Goal: Find contact information: Find contact information

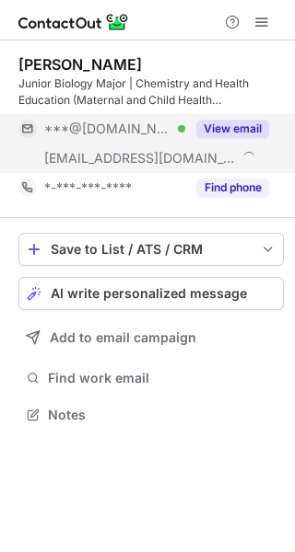
scroll to position [402, 295]
click at [224, 121] on button "View email" at bounding box center [232, 129] width 73 height 18
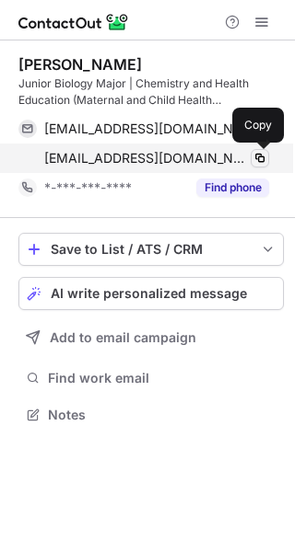
click at [258, 162] on span at bounding box center [259, 158] width 15 height 15
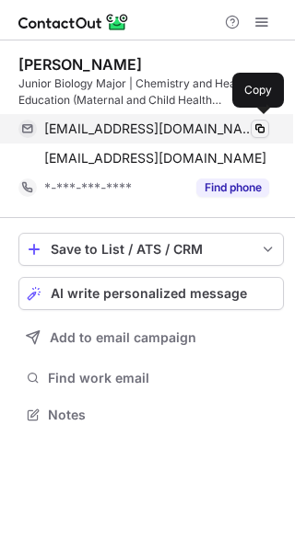
click at [254, 134] on span at bounding box center [259, 129] width 15 height 15
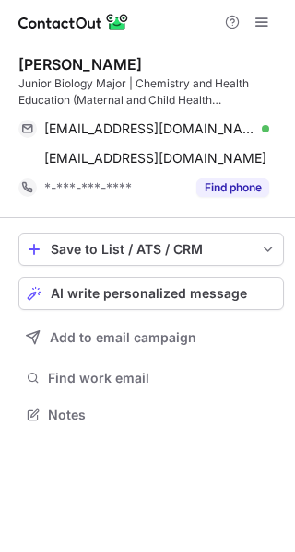
drag, startPoint x: 164, startPoint y: 66, endPoint x: 12, endPoint y: 49, distance: 152.9
click at [12, 49] on div "Netanya Mc Namara Junior Biology Major | Chemistry and Health Education (Matern…" at bounding box center [147, 242] width 295 height 402
copy div "Netanya Mc Namara"
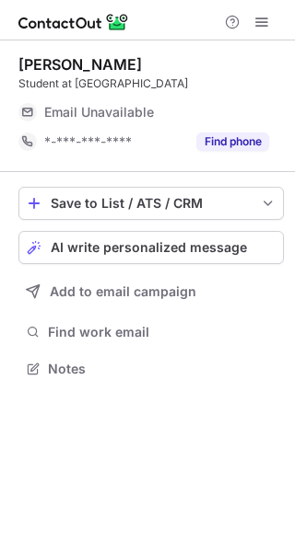
scroll to position [356, 295]
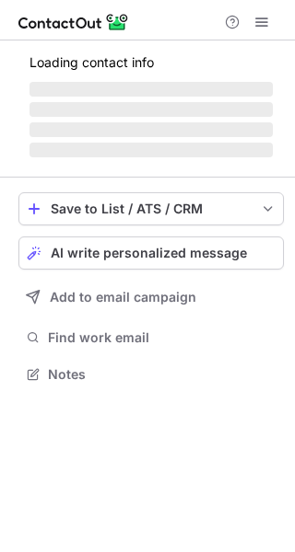
scroll to position [356, 295]
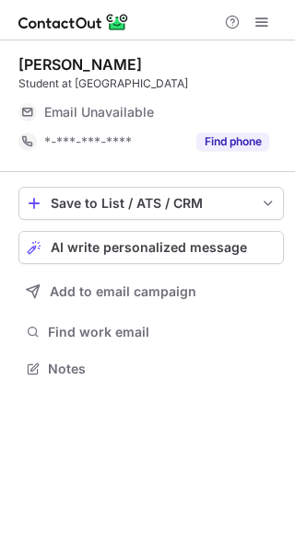
scroll to position [356, 295]
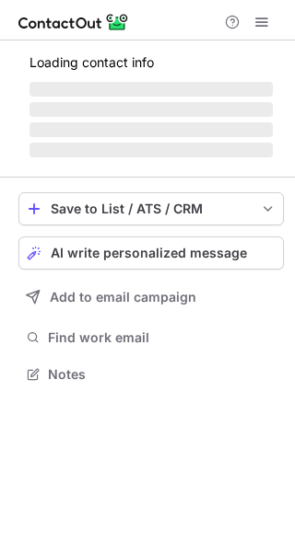
scroll to position [373, 295]
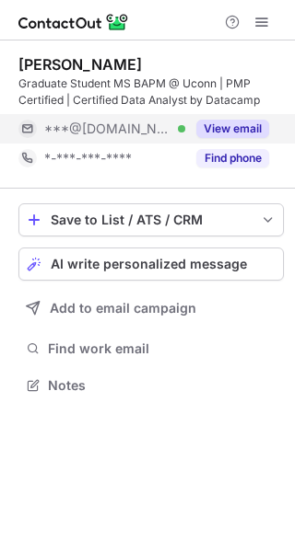
click at [250, 126] on button "View email" at bounding box center [232, 129] width 73 height 18
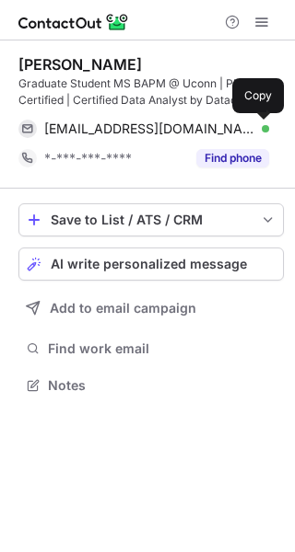
click at [263, 127] on span at bounding box center [259, 129] width 15 height 15
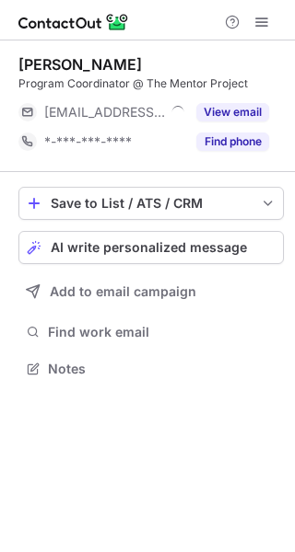
scroll to position [356, 295]
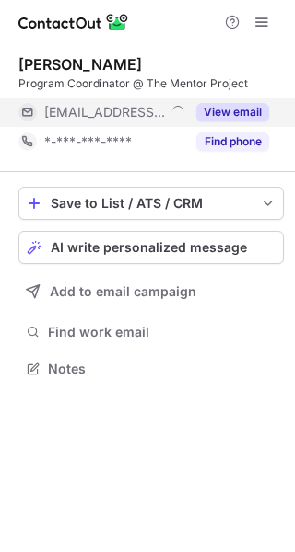
click at [211, 114] on button "View email" at bounding box center [232, 112] width 73 height 18
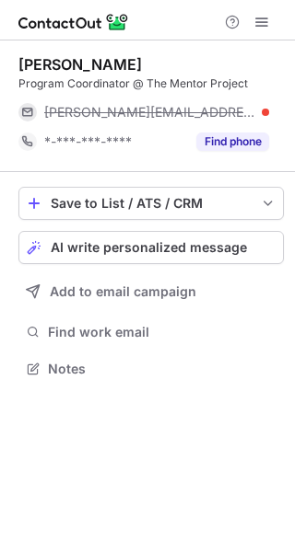
click at [252, 114] on div "[PERSON_NAME][EMAIL_ADDRESS][DOMAIN_NAME]" at bounding box center [156, 112] width 225 height 17
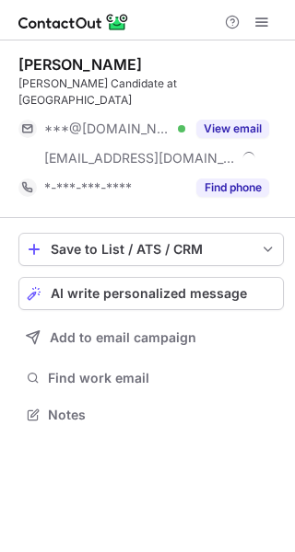
scroll to position [386, 295]
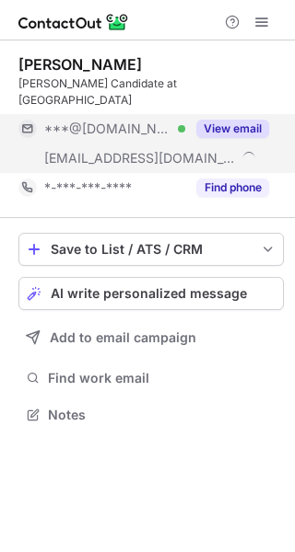
click at [240, 120] on button "View email" at bounding box center [232, 129] width 73 height 18
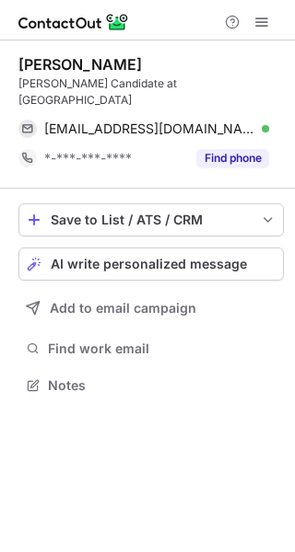
scroll to position [356, 295]
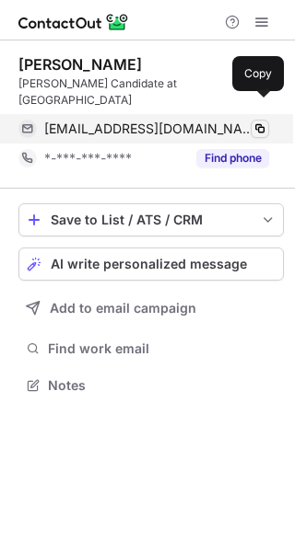
click at [252, 122] on span at bounding box center [259, 129] width 15 height 15
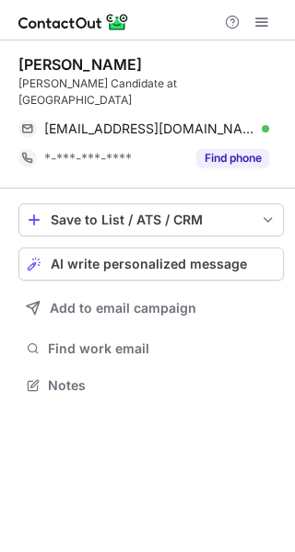
click at [127, 71] on div "Farhan Sarker" at bounding box center [150, 64] width 265 height 18
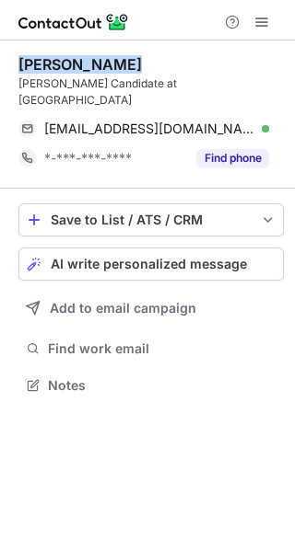
drag, startPoint x: 127, startPoint y: 71, endPoint x: 20, endPoint y: 57, distance: 107.7
click at [20, 57] on div "Farhan Sarker" at bounding box center [150, 64] width 265 height 18
copy div "Farhan Sarker"
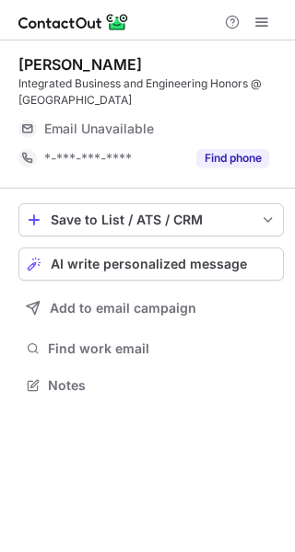
scroll to position [373, 295]
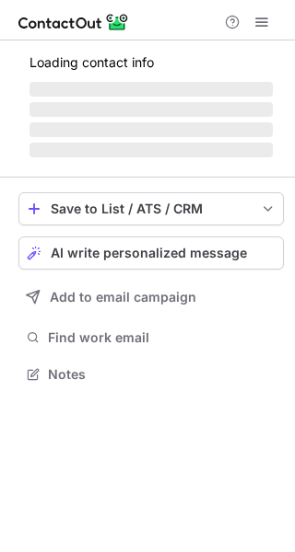
scroll to position [373, 295]
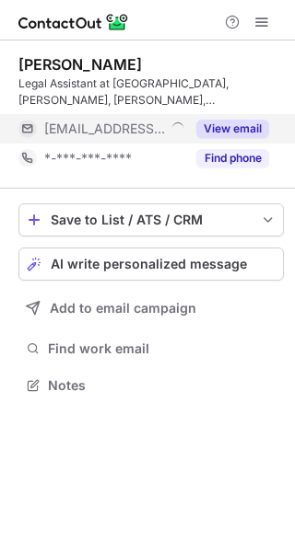
click at [223, 124] on button "View email" at bounding box center [232, 129] width 73 height 18
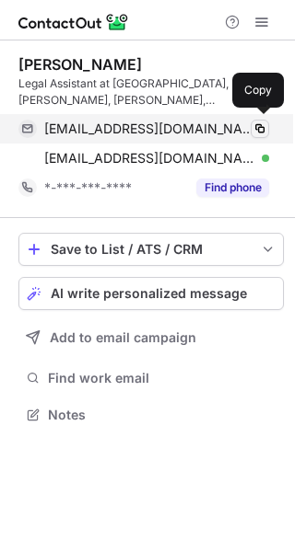
scroll to position [402, 295]
click at [250, 128] on button at bounding box center [259, 129] width 18 height 18
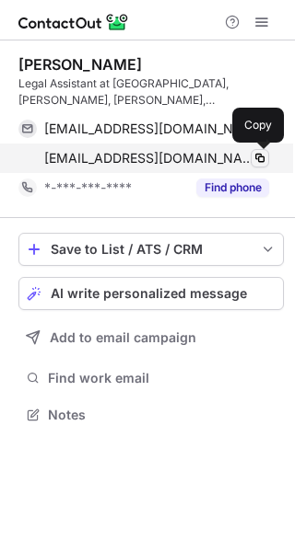
click at [256, 156] on span at bounding box center [259, 158] width 15 height 15
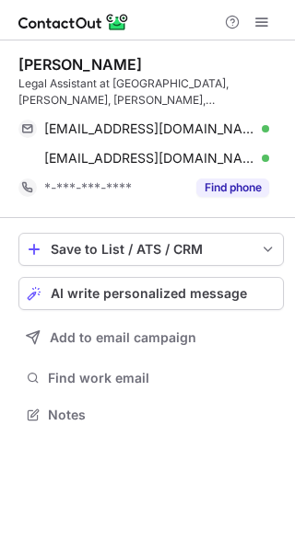
click at [266, 448] on div "Fernanda Medina Legal Assistant at Kimmel, Carter, Roman, Peltz & O'Neill, P.A.…" at bounding box center [147, 297] width 295 height 512
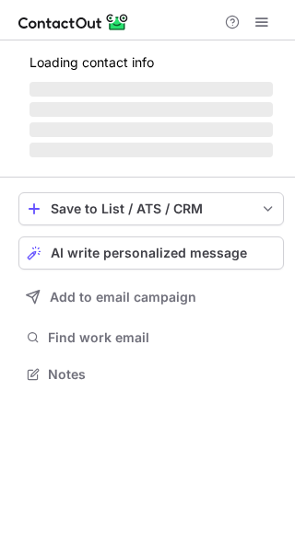
scroll to position [356, 295]
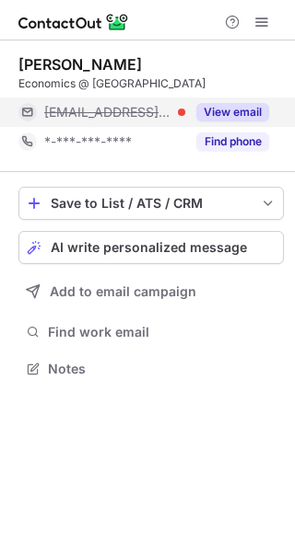
click at [229, 106] on button "View email" at bounding box center [232, 112] width 73 height 18
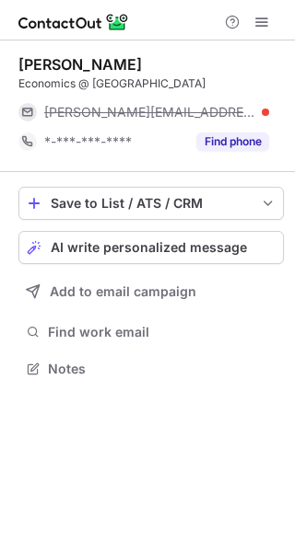
click at [259, 113] on div "[PERSON_NAME][EMAIL_ADDRESS][DOMAIN_NAME]" at bounding box center [156, 112] width 225 height 17
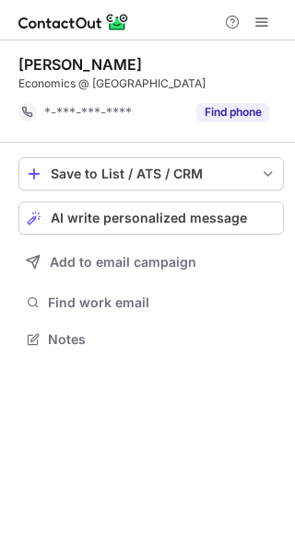
scroll to position [327, 295]
drag, startPoint x: 101, startPoint y: 63, endPoint x: 13, endPoint y: 58, distance: 88.5
click at [13, 58] on div "Isabel Wu Economics @ UC Berkeley *-***-***-**** Find phone Save to List / ATS …" at bounding box center [147, 204] width 295 height 327
copy div "Isabel Wu"
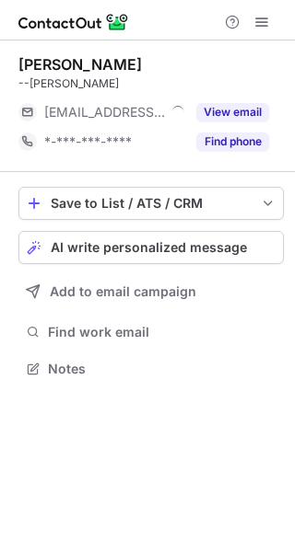
scroll to position [356, 295]
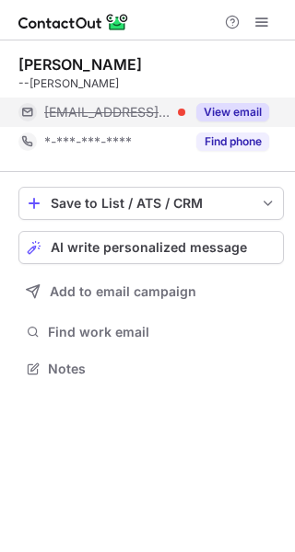
click at [234, 122] on div "View email" at bounding box center [227, 112] width 84 height 29
click at [256, 108] on div "jose@montereycountywdb.org" at bounding box center [156, 112] width 225 height 17
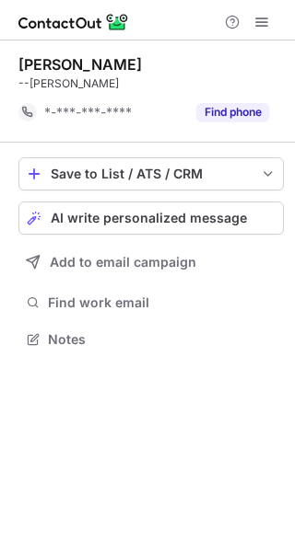
scroll to position [327, 295]
drag, startPoint x: 105, startPoint y: 64, endPoint x: -10, endPoint y: 73, distance: 115.5
click at [0, 73] on html "Jose Chavez-Oliva --Jose Chavez-Oliva *-***-***-**** Find phone Save to List / …" at bounding box center [147, 276] width 295 height 552
copy div "Jose Chavez-Oliva"
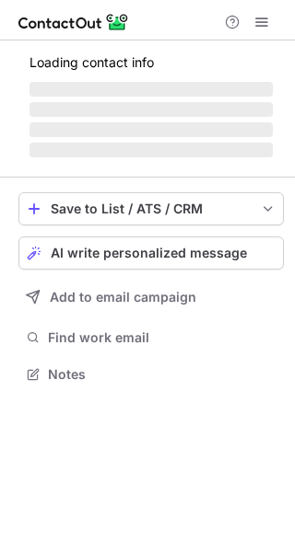
scroll to position [362, 295]
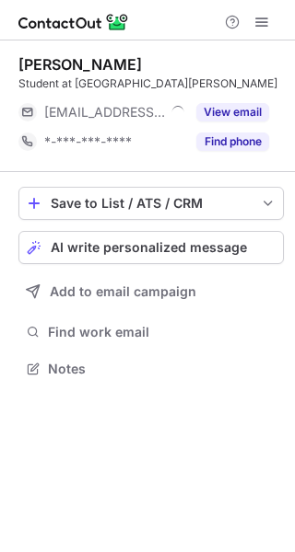
scroll to position [356, 295]
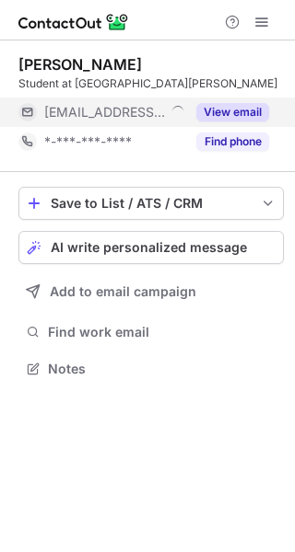
click at [235, 124] on div "View email" at bounding box center [227, 112] width 84 height 29
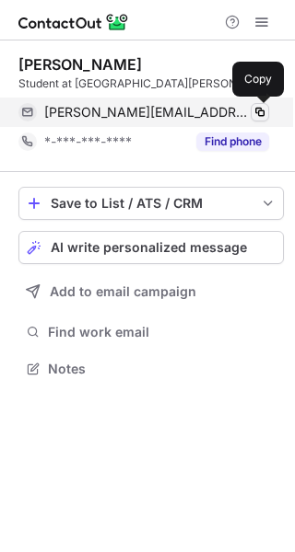
click at [253, 116] on span at bounding box center [259, 112] width 15 height 15
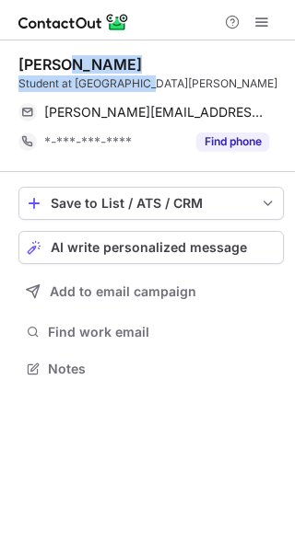
drag, startPoint x: 144, startPoint y: 76, endPoint x: 64, endPoint y: 65, distance: 80.9
click at [64, 65] on div "Melissa Barragan Student at UC Santa Barbara" at bounding box center [150, 73] width 265 height 37
click at [141, 61] on div "Melissa Barragan" at bounding box center [79, 64] width 123 height 18
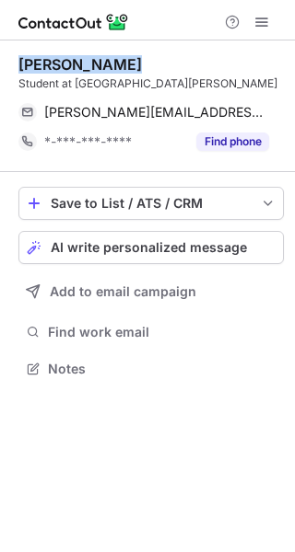
drag, startPoint x: 141, startPoint y: 61, endPoint x: 9, endPoint y: 63, distance: 131.7
click at [9, 63] on div "Melissa Barragan Student at UC Santa Barbara melissa@skikostrucking.com Copy *-…" at bounding box center [147, 219] width 295 height 356
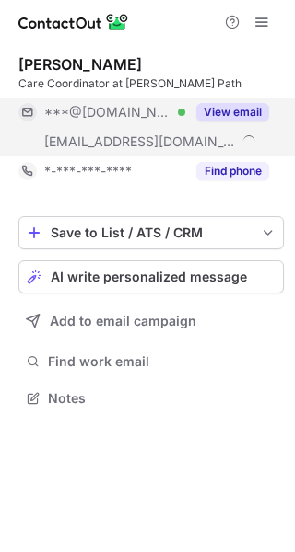
scroll to position [386, 295]
click at [224, 112] on button "View email" at bounding box center [232, 112] width 73 height 18
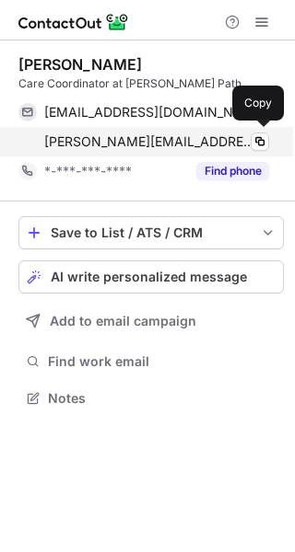
click at [262, 144] on div at bounding box center [265, 141] width 7 height 7
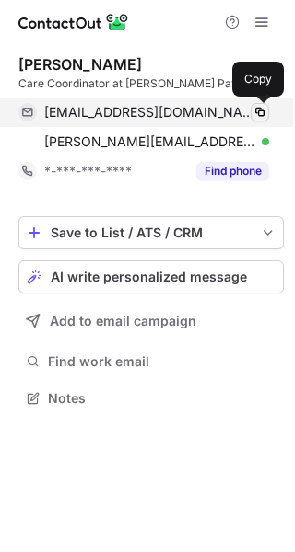
click at [263, 110] on span at bounding box center [259, 112] width 15 height 15
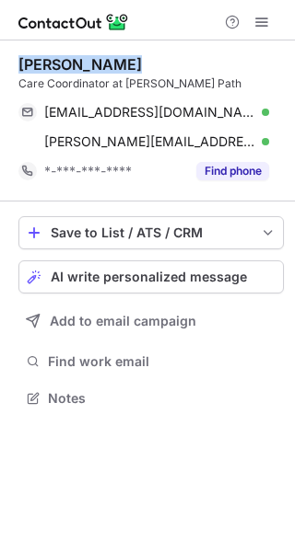
drag, startPoint x: 129, startPoint y: 66, endPoint x: 13, endPoint y: 65, distance: 116.0
click at [13, 65] on div "Chloe England Care Coordinator at MiCare Path chloeengland2@gmail.com Verified …" at bounding box center [147, 234] width 295 height 386
copy div "Chloe England"
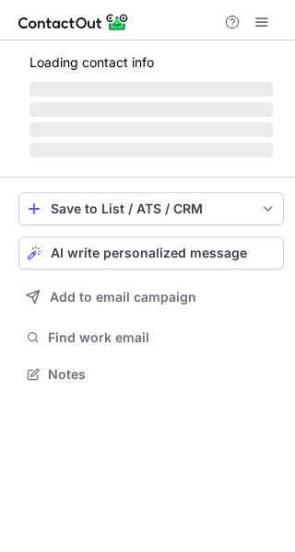
scroll to position [356, 295]
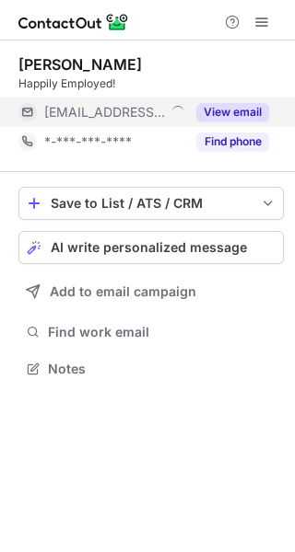
click at [253, 110] on button "View email" at bounding box center [232, 112] width 73 height 18
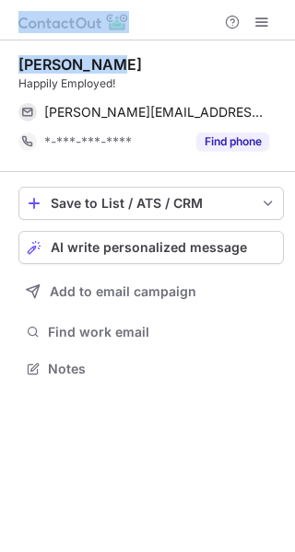
drag, startPoint x: 114, startPoint y: 64, endPoint x: -3, endPoint y: 55, distance: 117.3
click at [0, 55] on html "Mayona Glad Happily Employed! mayona@gfadvertising.com Copy *-***-***-**** Find…" at bounding box center [147, 276] width 295 height 552
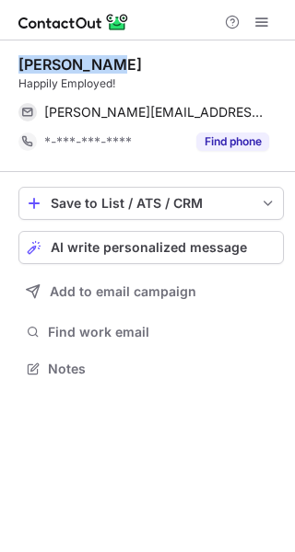
copy div "Mayona Glad"
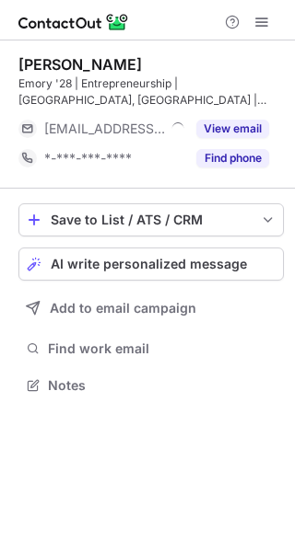
scroll to position [373, 295]
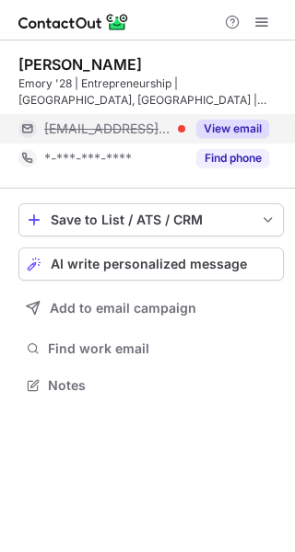
click at [222, 134] on button "View email" at bounding box center [232, 129] width 73 height 18
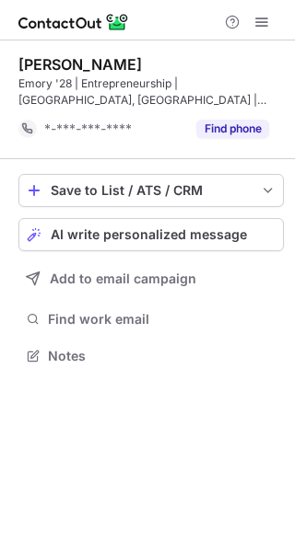
scroll to position [343, 295]
drag, startPoint x: 169, startPoint y: 65, endPoint x: 12, endPoint y: 67, distance: 157.5
click at [12, 67] on div "[PERSON_NAME] [PERSON_NAME] '28 | Entrepreneurship | [GEOGRAPHIC_DATA], [GEOGRA…" at bounding box center [147, 212] width 295 height 343
copy div "[PERSON_NAME]"
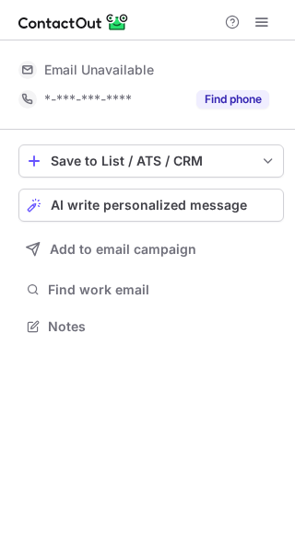
scroll to position [314, 295]
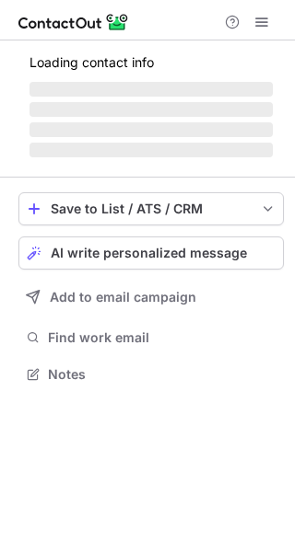
scroll to position [373, 295]
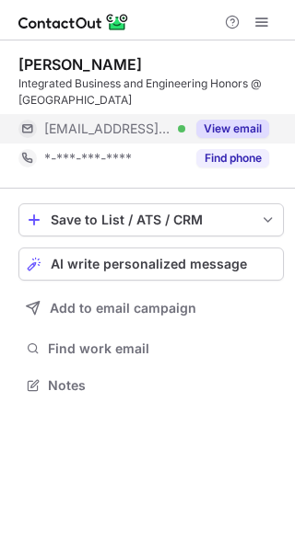
click at [247, 125] on button "View email" at bounding box center [232, 129] width 73 height 18
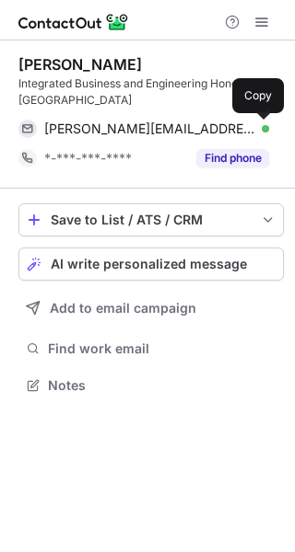
click at [260, 130] on span at bounding box center [259, 129] width 15 height 15
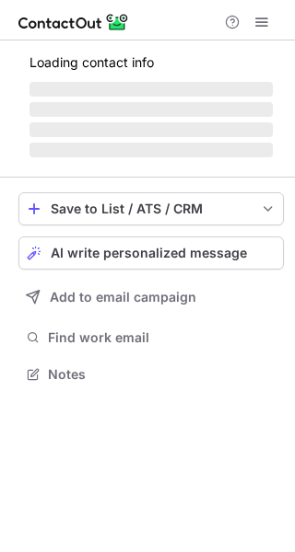
scroll to position [356, 295]
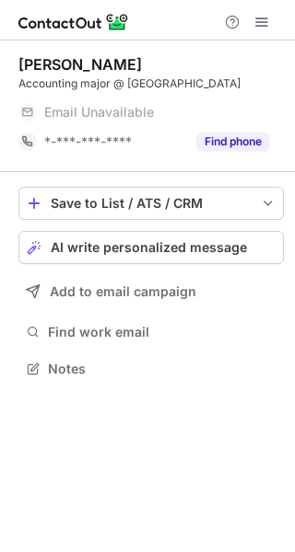
click at [203, 70] on div "[PERSON_NAME]" at bounding box center [150, 64] width 265 height 18
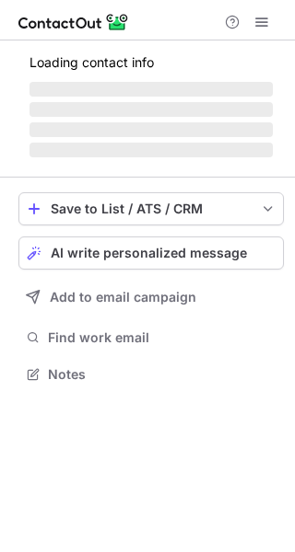
scroll to position [356, 295]
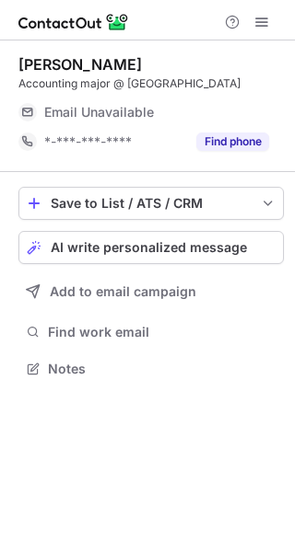
scroll to position [356, 295]
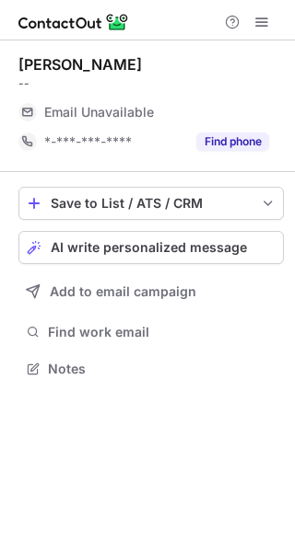
scroll to position [356, 295]
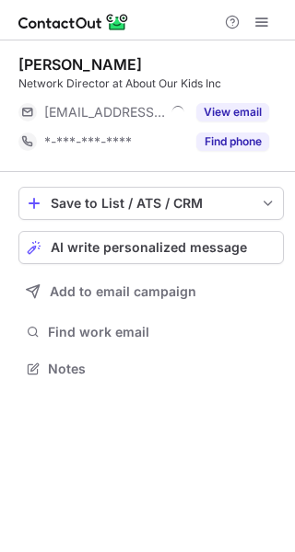
scroll to position [356, 295]
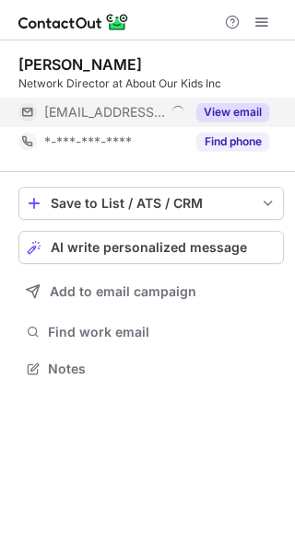
click at [243, 106] on button "View email" at bounding box center [232, 112] width 73 height 18
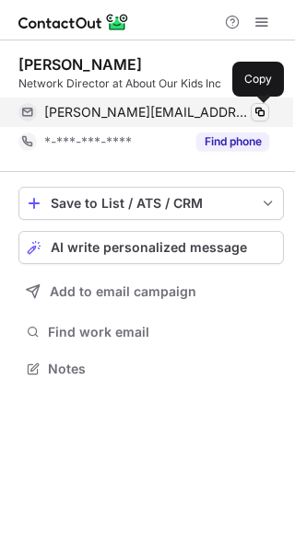
click at [259, 113] on span at bounding box center [259, 112] width 15 height 15
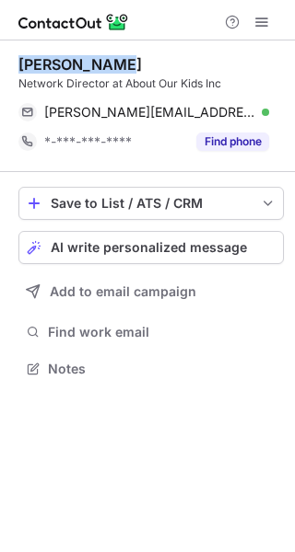
drag, startPoint x: 116, startPoint y: 57, endPoint x: 10, endPoint y: 57, distance: 105.9
click at [10, 57] on div "Ashley Smith Network Director at About Our Kids Inc ashley@aokyouth.org Verifie…" at bounding box center [147, 219] width 295 height 356
copy div "Ashley Smith"
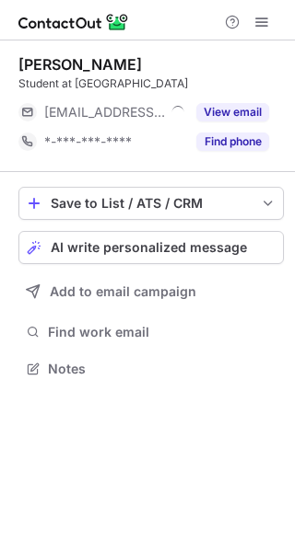
scroll to position [356, 295]
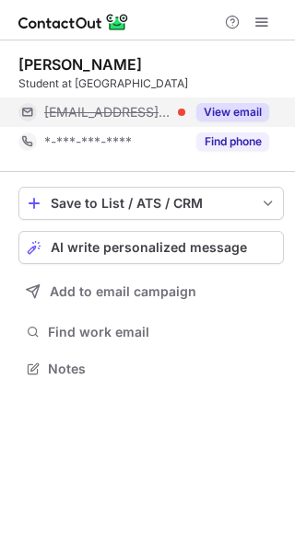
click at [233, 112] on button "View email" at bounding box center [232, 112] width 73 height 18
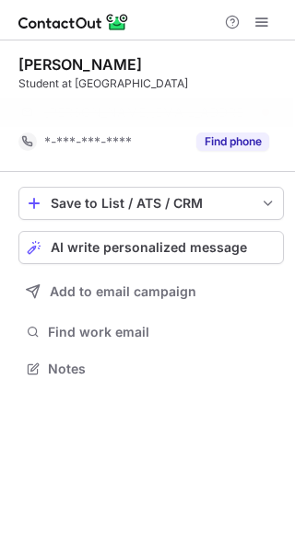
scroll to position [327, 295]
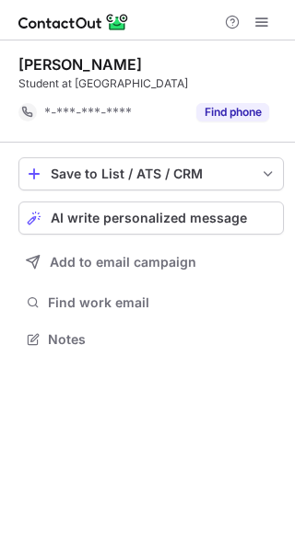
drag, startPoint x: 66, startPoint y: 64, endPoint x: 13, endPoint y: 59, distance: 53.7
click at [13, 59] on div "Gabriella Colwell Student at University at Buffalo *-***-***-**** Find phone Sa…" at bounding box center [147, 204] width 295 height 327
copy div "Gabriella Colwell"
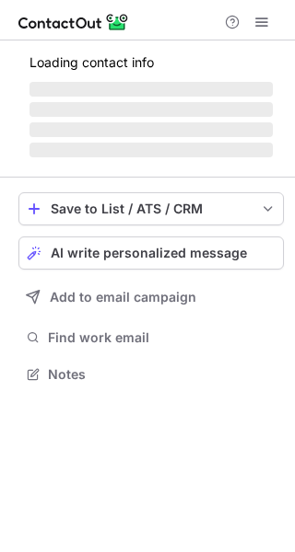
scroll to position [373, 295]
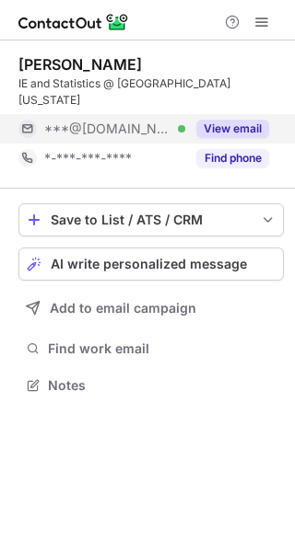
click at [245, 126] on button "View email" at bounding box center [232, 129] width 73 height 18
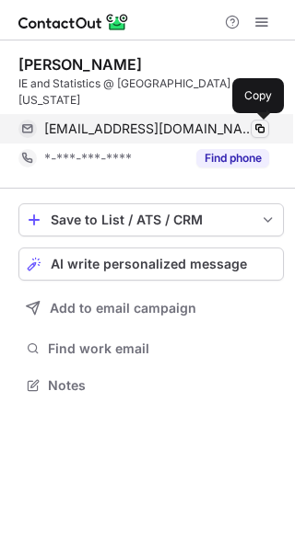
click at [258, 129] on span at bounding box center [259, 129] width 15 height 15
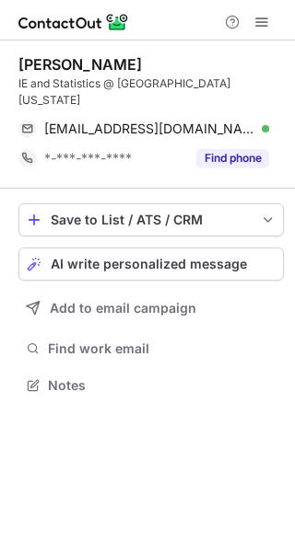
drag, startPoint x: 126, startPoint y: 75, endPoint x: 144, endPoint y: 67, distance: 19.0
click at [144, 67] on div "Nishchay Tayal IE and Statistics @ University of Illinois Urbana-Champaign" at bounding box center [150, 81] width 265 height 53
click at [144, 67] on div "Nishchay Tayal" at bounding box center [150, 64] width 265 height 18
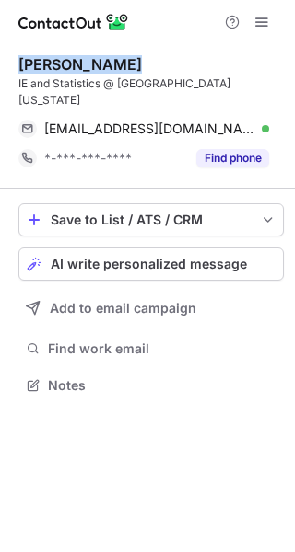
click at [144, 67] on div "Nishchay Tayal" at bounding box center [150, 64] width 265 height 18
copy div "Nishchay Tayal"
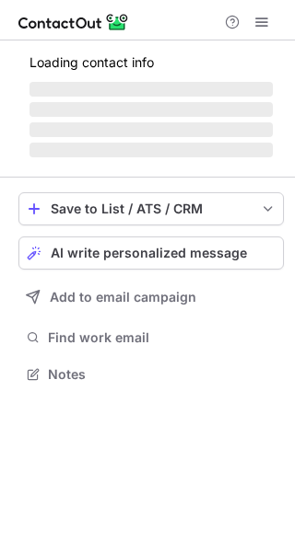
scroll to position [356, 295]
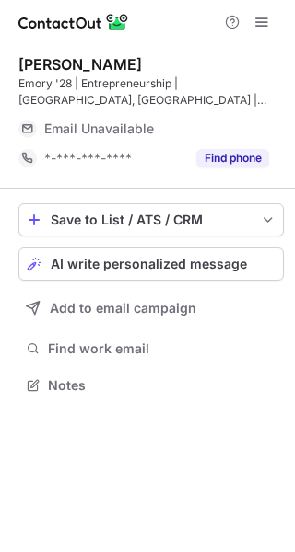
scroll to position [373, 295]
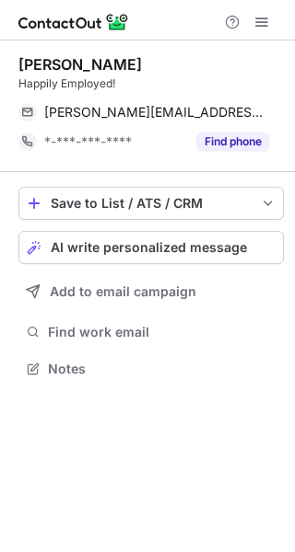
scroll to position [356, 295]
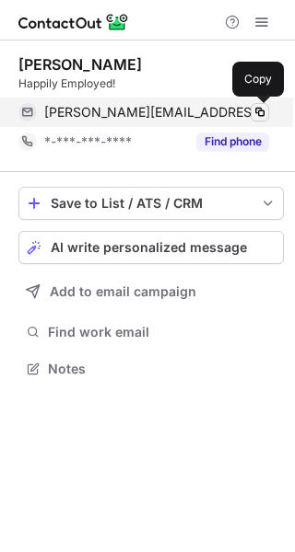
click at [264, 110] on span at bounding box center [259, 112] width 15 height 15
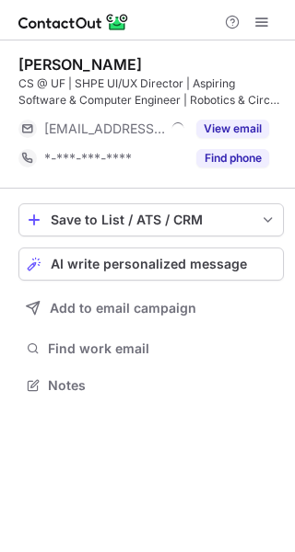
scroll to position [373, 295]
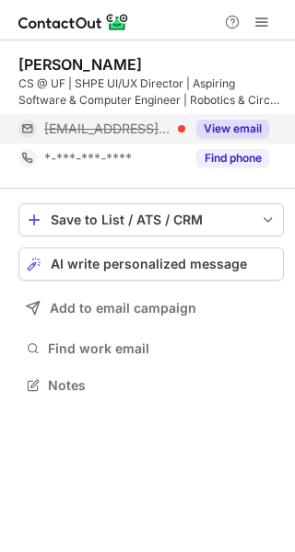
click at [239, 135] on button "View email" at bounding box center [232, 129] width 73 height 18
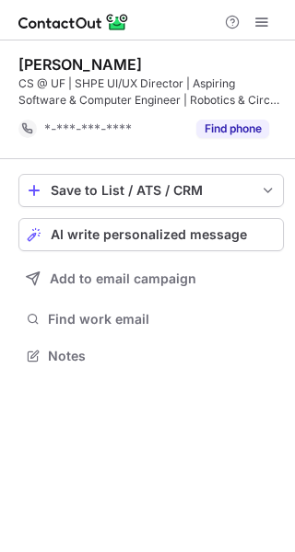
scroll to position [343, 295]
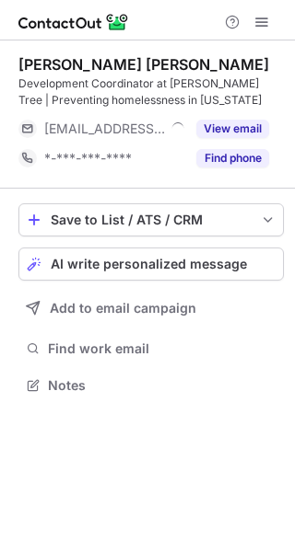
scroll to position [373, 295]
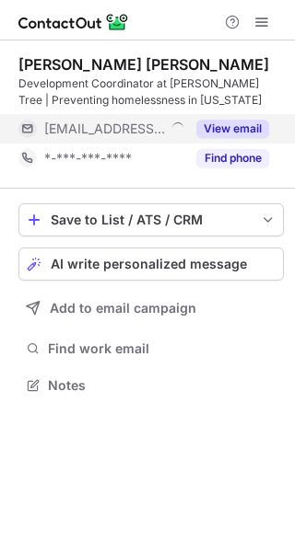
click at [260, 124] on button "View email" at bounding box center [232, 129] width 73 height 18
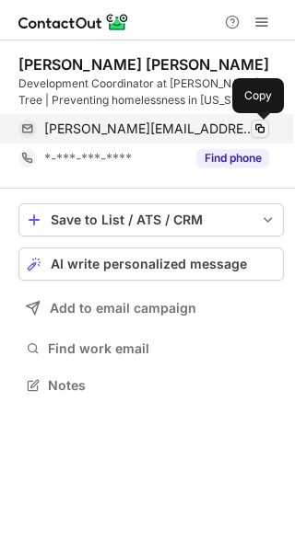
click at [260, 131] on span at bounding box center [259, 129] width 15 height 15
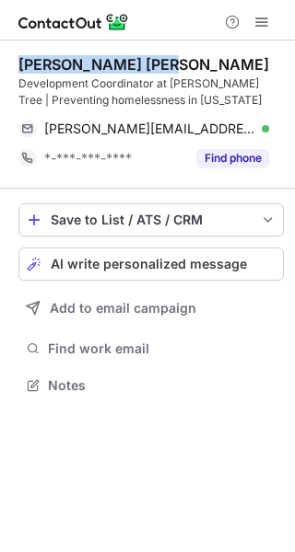
drag, startPoint x: 173, startPoint y: 73, endPoint x: 4, endPoint y: 65, distance: 169.6
click at [4, 65] on div "Jackson Molesworth Development Coordinator at Jesse Tree | Preventing homelessn…" at bounding box center [147, 227] width 295 height 373
copy div "Jackson Molesworth"
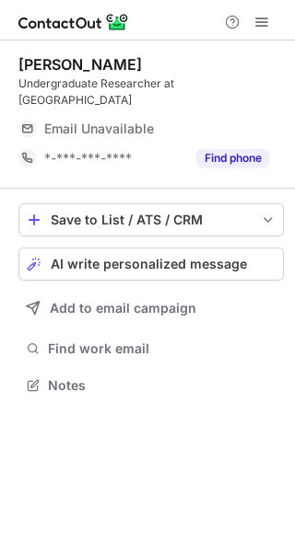
scroll to position [356, 295]
click at [205, 82] on div "Undergraduate Researcher at Purdue University" at bounding box center [150, 92] width 265 height 33
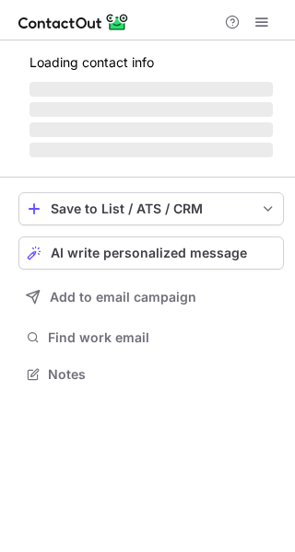
scroll to position [356, 295]
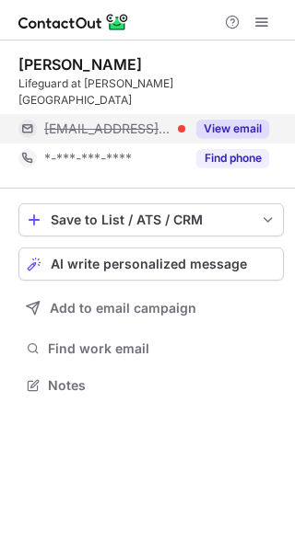
click at [214, 120] on button "View email" at bounding box center [232, 129] width 73 height 18
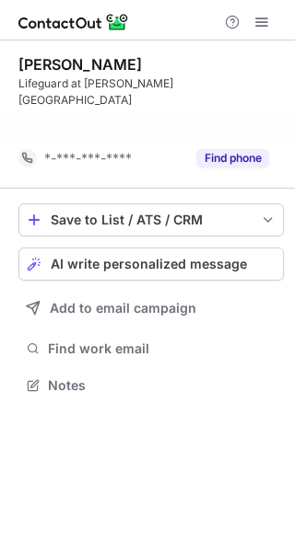
scroll to position [327, 295]
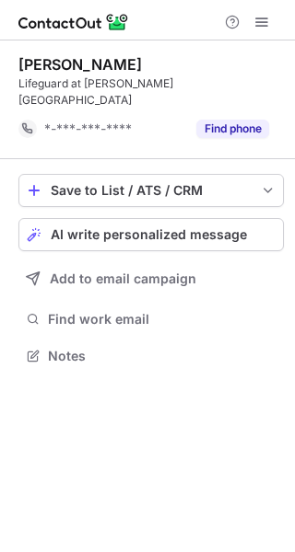
drag, startPoint x: 139, startPoint y: 63, endPoint x: 18, endPoint y: 64, distance: 120.6
click at [18, 64] on div "leslie villafuerte" at bounding box center [150, 64] width 265 height 18
click at [18, 64] on div "leslie villafuerte" at bounding box center [79, 64] width 123 height 18
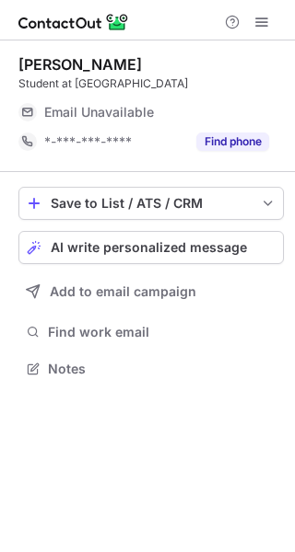
scroll to position [356, 295]
click at [253, 399] on div "Grant Klein Student at Cornell University Email Unavailable Email address *-***…" at bounding box center [147, 297] width 295 height 512
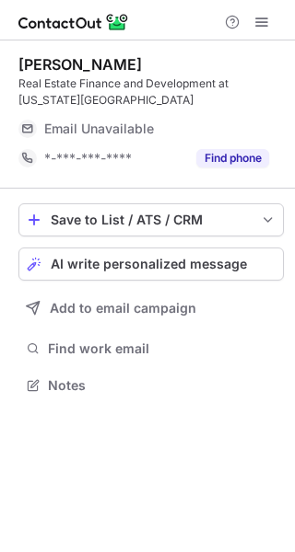
scroll to position [373, 295]
click at [246, 114] on div "Email Unavailable" at bounding box center [156, 128] width 225 height 29
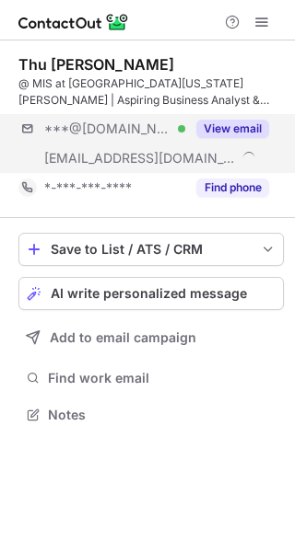
scroll to position [402, 295]
click at [226, 116] on div "View email" at bounding box center [227, 128] width 84 height 29
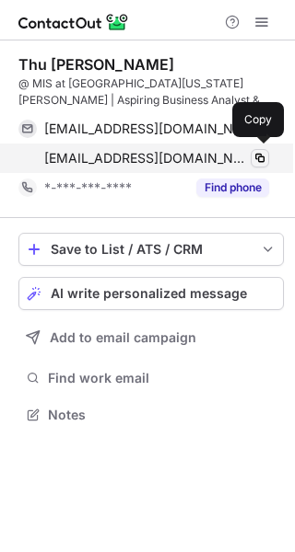
click at [262, 157] on span at bounding box center [259, 158] width 15 height 15
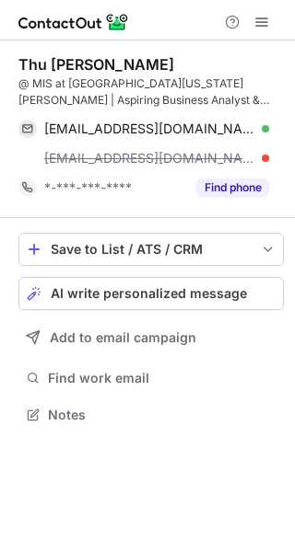
click at [269, 133] on div "anhthulam801@gmail.com Verified Copy thu@ugasmis.com" at bounding box center [150, 143] width 265 height 59
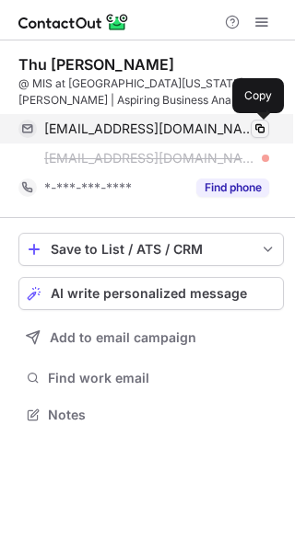
click at [264, 126] on span at bounding box center [259, 129] width 15 height 15
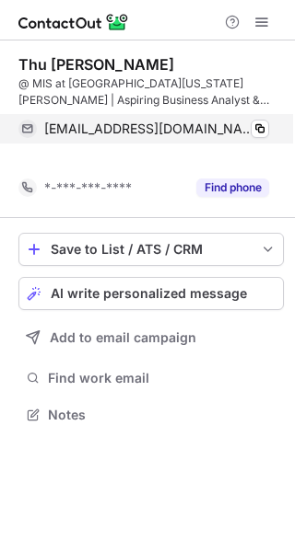
scroll to position [373, 295]
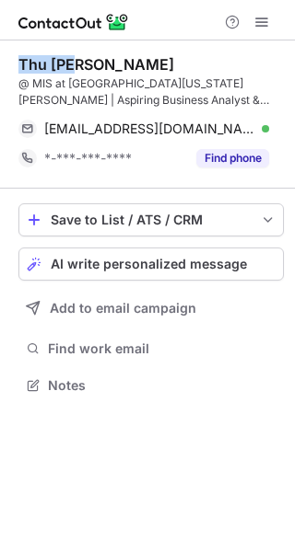
drag, startPoint x: 91, startPoint y: 59, endPoint x: 8, endPoint y: 64, distance: 83.0
click at [8, 64] on div "Thu Lam @ MIS at University of Georgia - Terry College of Business | Aspiring B…" at bounding box center [147, 227] width 295 height 373
copy div "Thu Lam"
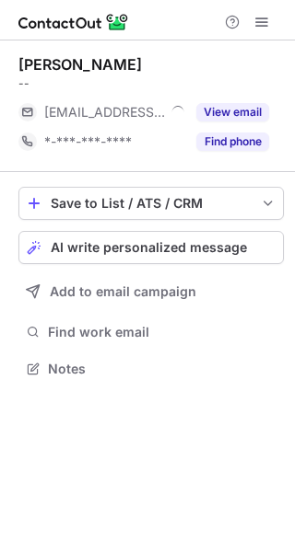
scroll to position [356, 295]
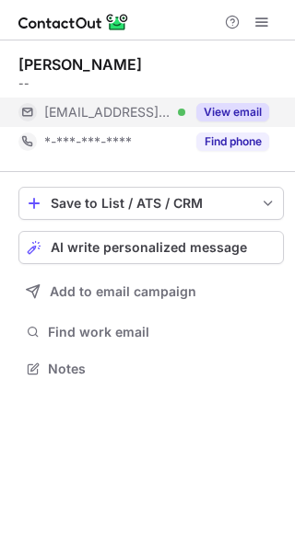
click at [215, 116] on button "View email" at bounding box center [232, 112] width 73 height 18
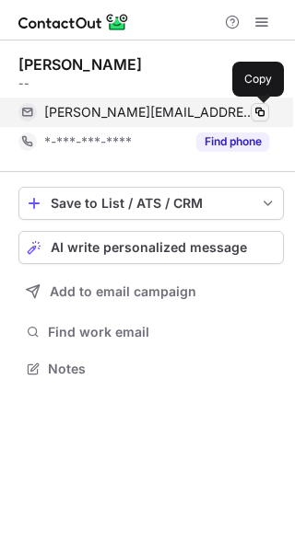
click at [256, 113] on span at bounding box center [259, 112] width 15 height 15
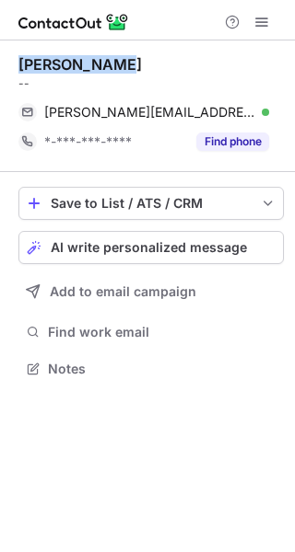
drag, startPoint x: 134, startPoint y: 67, endPoint x: 16, endPoint y: 49, distance: 119.3
click at [16, 49] on div "Ryan McGuire -- ryan@raisingtheregion.org Verified Copy *-***-***-**** Find pho…" at bounding box center [147, 219] width 295 height 356
copy div "Ryan McGuire"
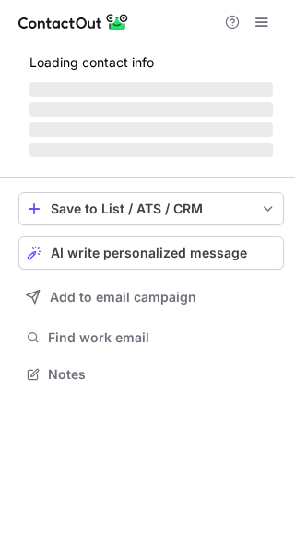
scroll to position [356, 295]
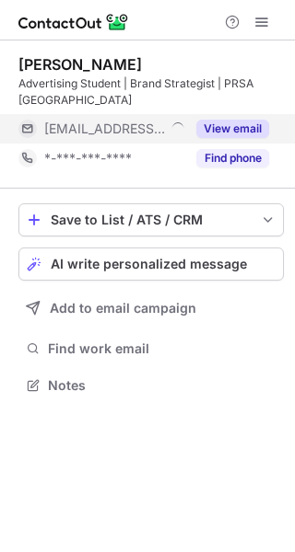
click at [224, 124] on button "View email" at bounding box center [232, 129] width 73 height 18
click at [262, 135] on div "hannah@templeprssa.org" at bounding box center [156, 129] width 225 height 17
drag, startPoint x: 162, startPoint y: 124, endPoint x: 180, endPoint y: 134, distance: 20.6
click at [180, 134] on span "hannah@templeprssa.org" at bounding box center [149, 129] width 211 height 17
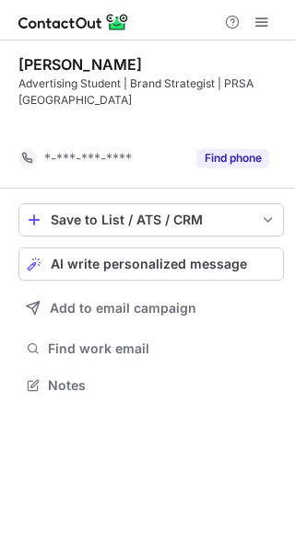
scroll to position [343, 295]
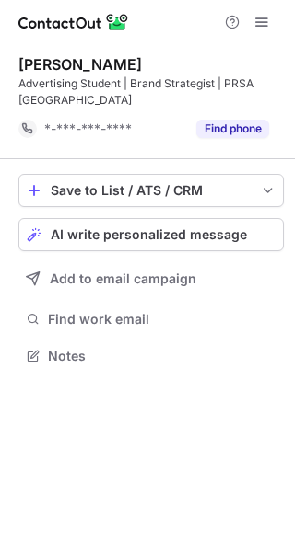
drag, startPoint x: 163, startPoint y: 69, endPoint x: 13, endPoint y: 67, distance: 150.1
click at [13, 67] on div "Hannah Mangundap Advertising Student | Brand Strategist | PRSA Philadelphia *-*…" at bounding box center [147, 212] width 295 height 343
copy div "Hannah Mangundap"
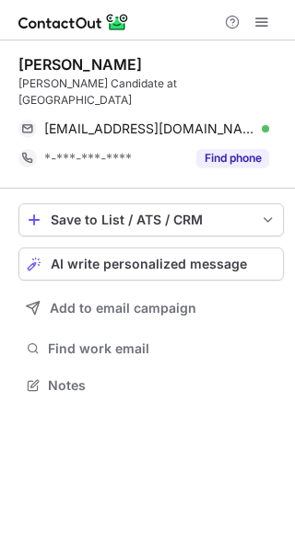
scroll to position [356, 295]
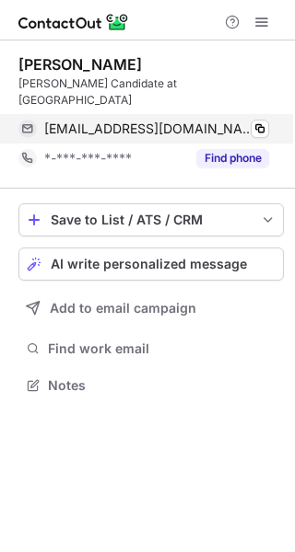
click at [269, 114] on div "farhansarker35@gmail.com Verified Copy" at bounding box center [143, 128] width 250 height 29
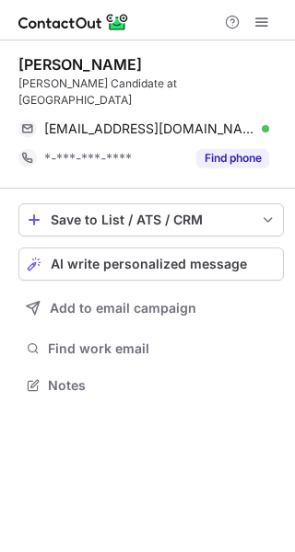
click at [197, 401] on div "Farhan Sarker J.D. Candidate at Brooklyn Law School farhansarker35@gmail.com Ve…" at bounding box center [147, 297] width 295 height 512
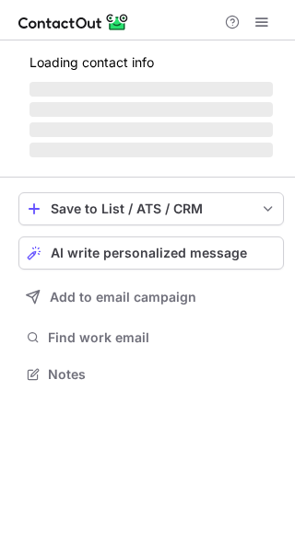
scroll to position [402, 295]
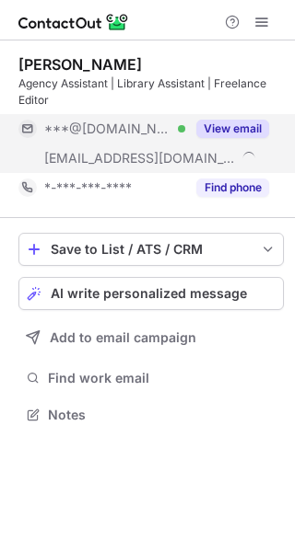
click at [222, 127] on button "View email" at bounding box center [232, 129] width 73 height 18
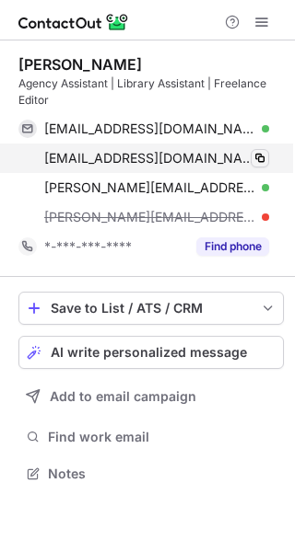
scroll to position [461, 295]
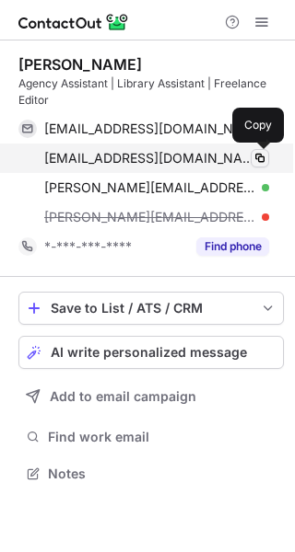
click at [259, 167] on button at bounding box center [259, 158] width 18 height 18
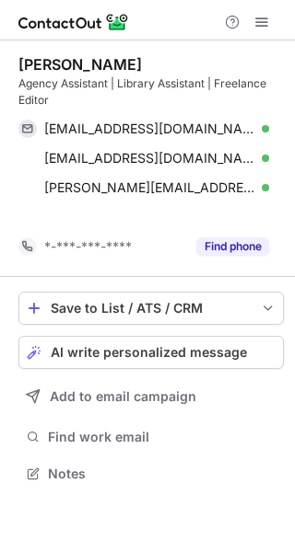
scroll to position [432, 295]
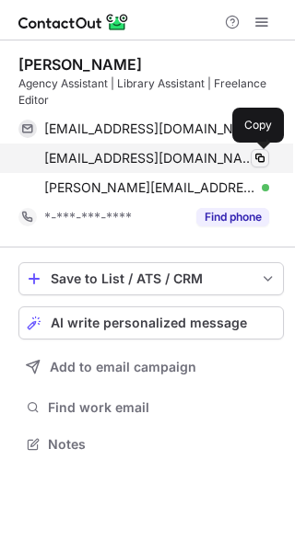
click at [254, 157] on span at bounding box center [259, 158] width 15 height 15
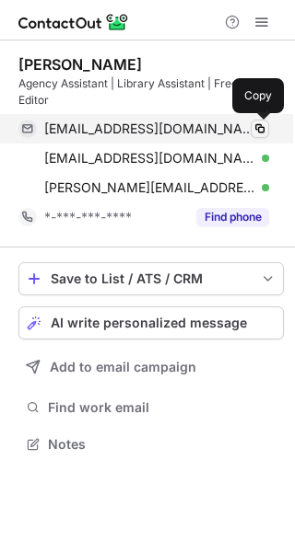
click at [261, 137] on button at bounding box center [259, 129] width 18 height 18
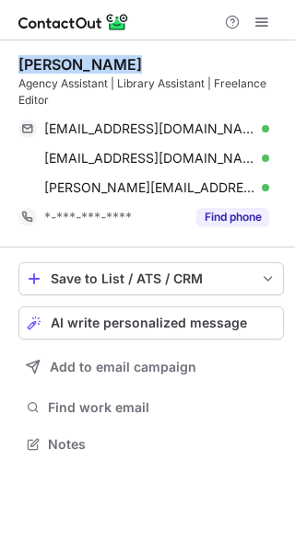
drag, startPoint x: 135, startPoint y: 64, endPoint x: 19, endPoint y: 71, distance: 116.3
click at [19, 71] on div "Keyanna Davis" at bounding box center [150, 64] width 265 height 18
copy div "Keyanna Davis"
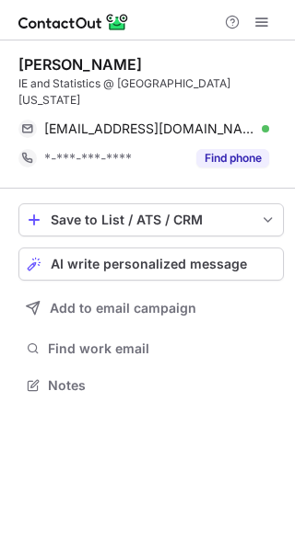
scroll to position [373, 295]
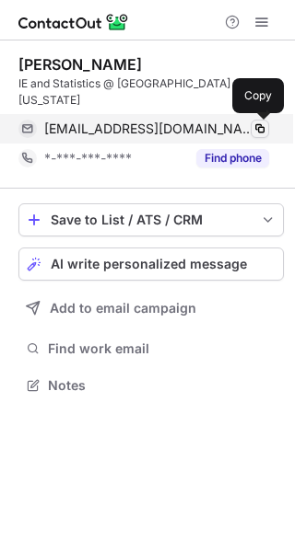
click at [251, 126] on button at bounding box center [259, 129] width 18 height 18
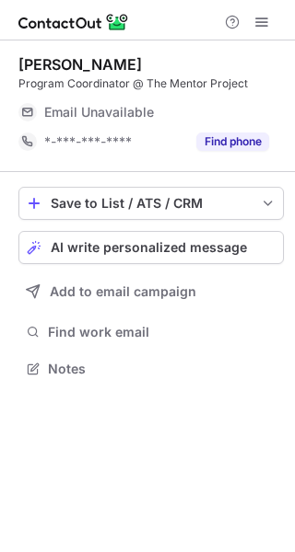
scroll to position [356, 295]
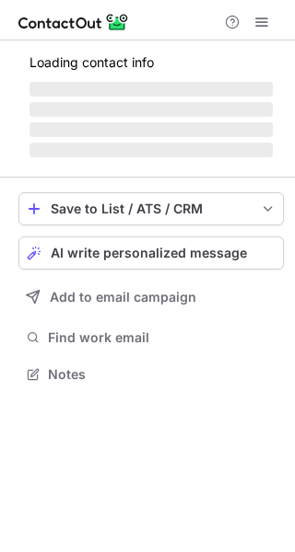
scroll to position [356, 295]
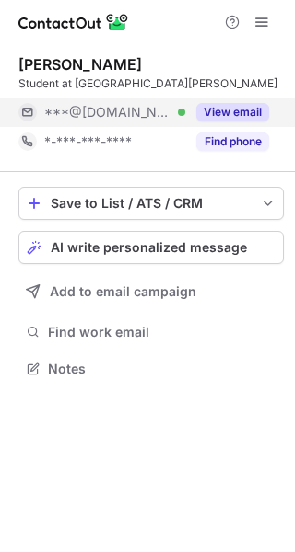
click at [230, 125] on div "View email" at bounding box center [227, 112] width 84 height 29
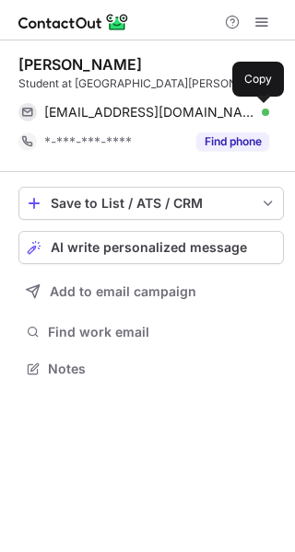
click at [255, 118] on span at bounding box center [259, 112] width 15 height 15
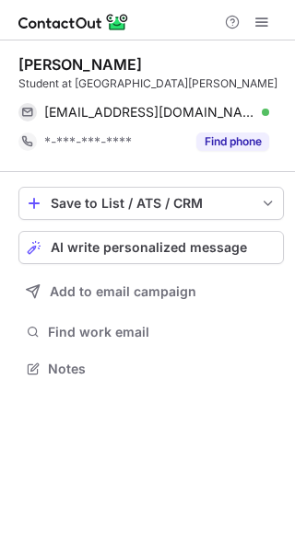
click at [213, 507] on div "Daniel Daneshgar Student at Santa Monica College danieldaneshgar@gmail.com Veri…" at bounding box center [147, 297] width 295 height 512
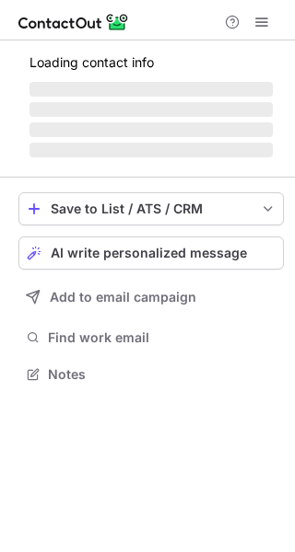
scroll to position [386, 295]
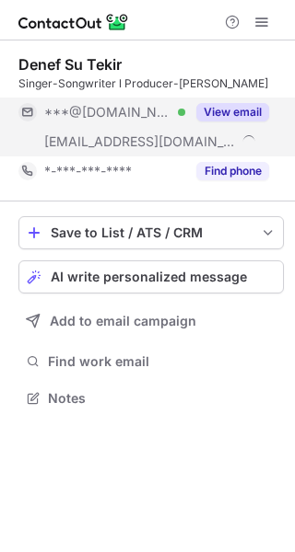
click at [233, 116] on button "View email" at bounding box center [232, 112] width 73 height 18
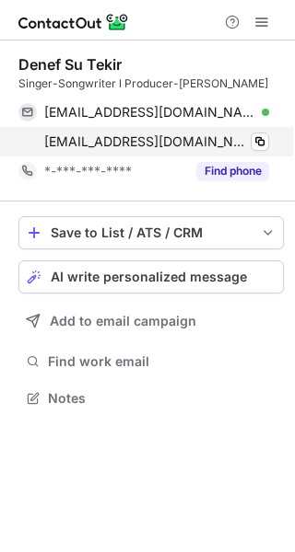
click at [269, 143] on div "denef@roomkeystudios.com Copy" at bounding box center [143, 141] width 250 height 29
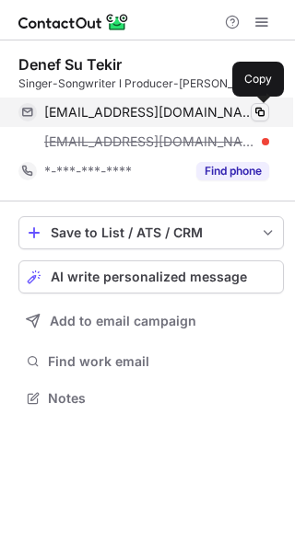
click at [260, 116] on span at bounding box center [259, 112] width 15 height 15
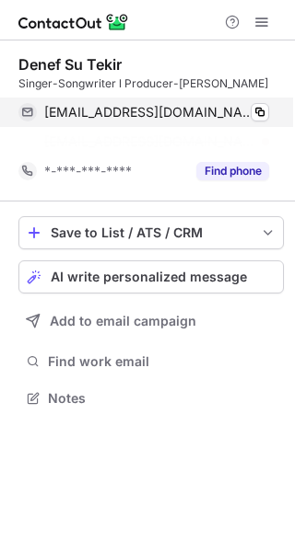
scroll to position [356, 295]
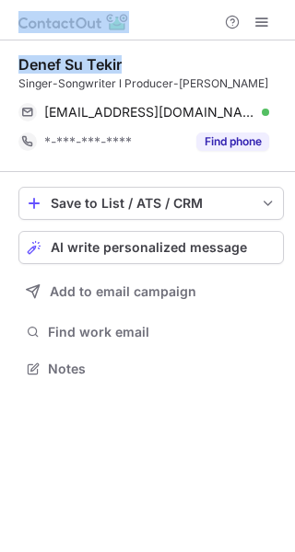
drag, startPoint x: 140, startPoint y: 65, endPoint x: -6, endPoint y: 65, distance: 145.5
click at [0, 65] on html "Denef Su Tekir Singer-Songwriter l Producer-Arranger deneftekir@gmail.com Verif…" at bounding box center [147, 276] width 295 height 552
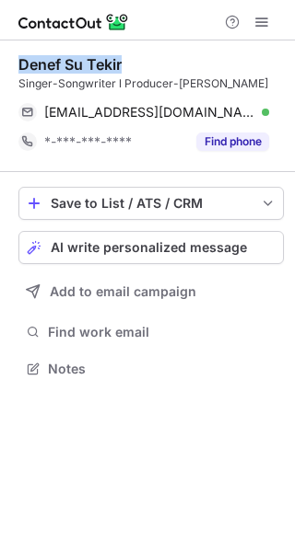
copy div "Denef Su Tekir"
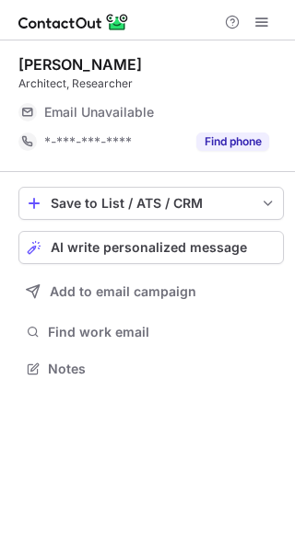
scroll to position [356, 295]
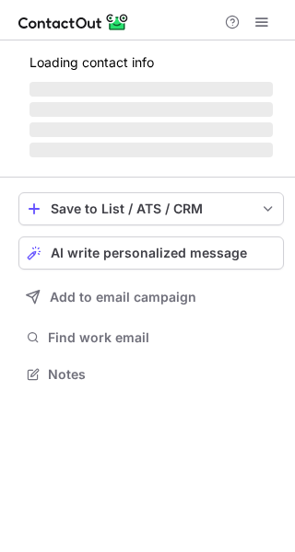
scroll to position [386, 295]
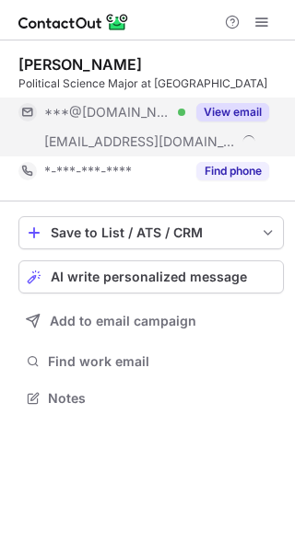
click at [227, 110] on button "View email" at bounding box center [232, 112] width 73 height 18
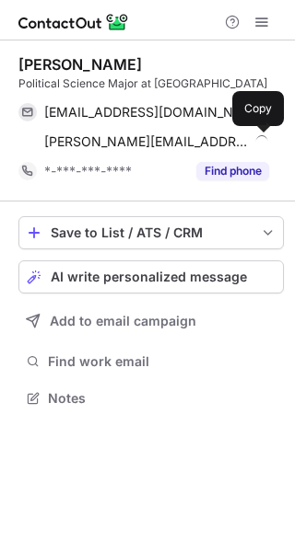
click at [264, 145] on span at bounding box center [259, 141] width 15 height 15
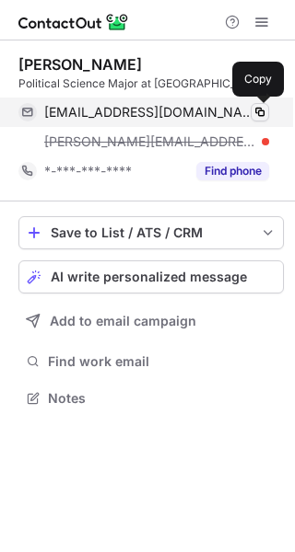
click at [264, 110] on span at bounding box center [259, 112] width 15 height 15
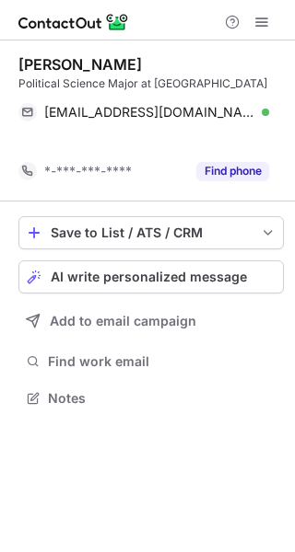
scroll to position [356, 295]
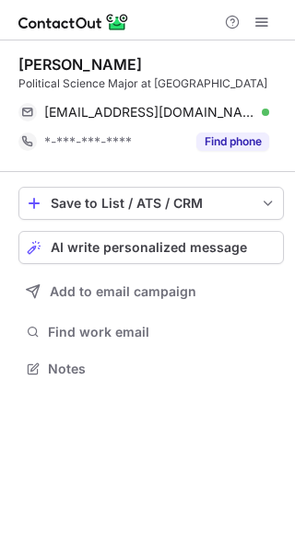
drag, startPoint x: 145, startPoint y: 67, endPoint x: 1, endPoint y: 68, distance: 143.7
click at [1, 68] on div "Fernando Pardo Political Science Major at University of Rochester fernandojavie…" at bounding box center [147, 219] width 295 height 356
copy div "Fernando Pardo"
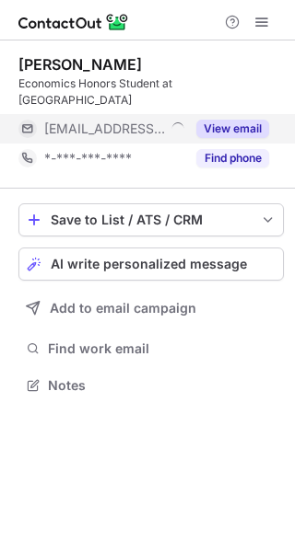
scroll to position [373, 295]
click at [223, 129] on button "View email" at bounding box center [232, 129] width 73 height 18
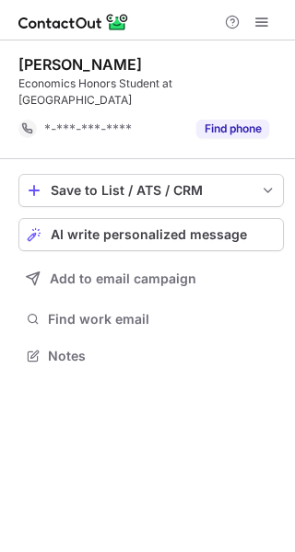
scroll to position [343, 295]
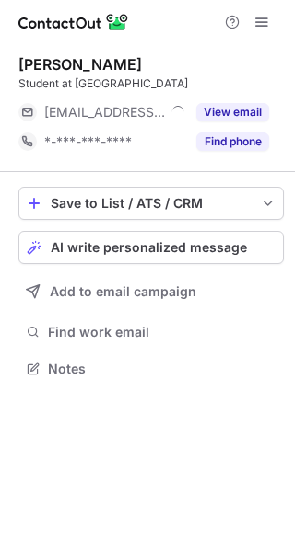
scroll to position [356, 295]
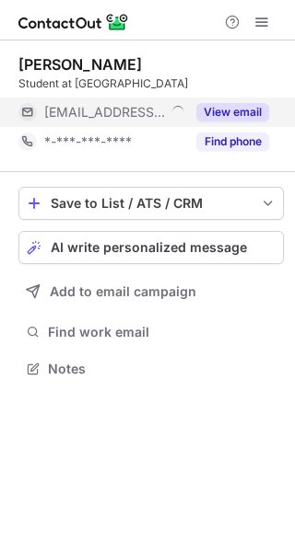
click at [242, 121] on button "View email" at bounding box center [232, 112] width 73 height 18
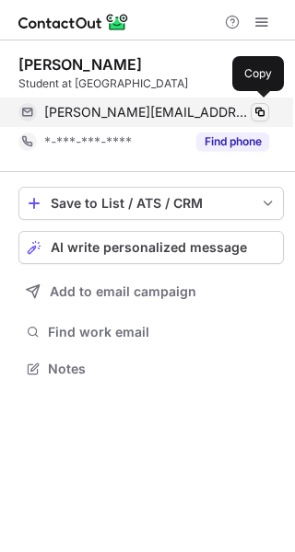
click at [250, 119] on button at bounding box center [259, 112] width 18 height 18
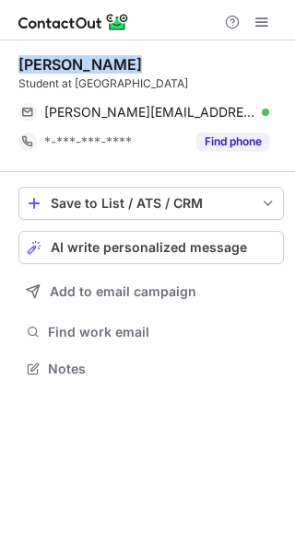
drag, startPoint x: 144, startPoint y: 64, endPoint x: 6, endPoint y: 53, distance: 138.6
click at [6, 53] on div "[PERSON_NAME] Student at [GEOGRAPHIC_DATA] [PERSON_NAME][EMAIL_ADDRESS][DOMAIN_…" at bounding box center [147, 219] width 295 height 356
copy div "[PERSON_NAME]"
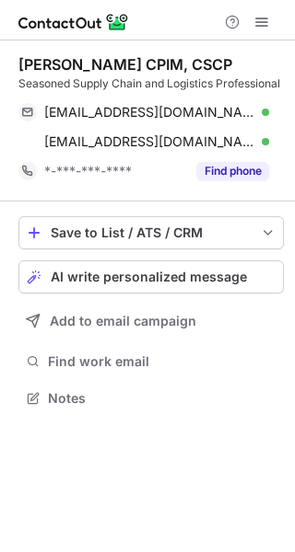
scroll to position [386, 295]
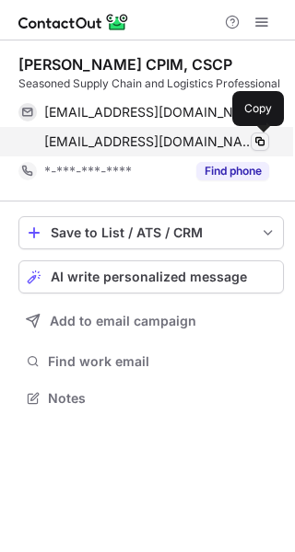
click at [262, 143] on span at bounding box center [259, 141] width 15 height 15
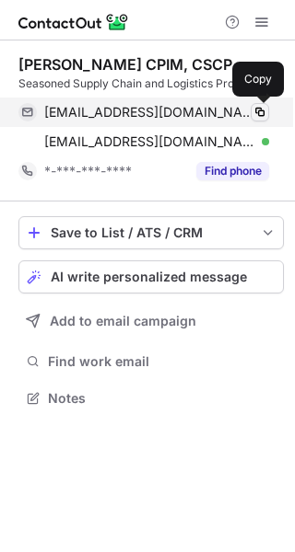
click at [252, 117] on span at bounding box center [259, 112] width 15 height 15
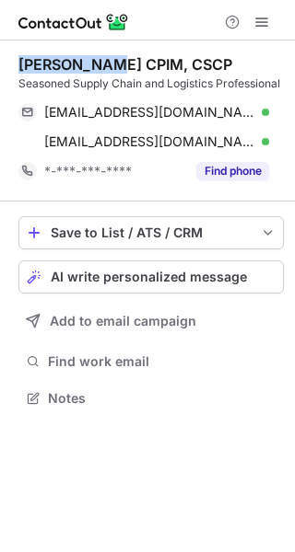
drag, startPoint x: 97, startPoint y: 64, endPoint x: 18, endPoint y: 59, distance: 78.4
click at [18, 59] on div "Phil Palmer CPIM, CSCP" at bounding box center [125, 64] width 214 height 18
copy div "Phil Palmer"
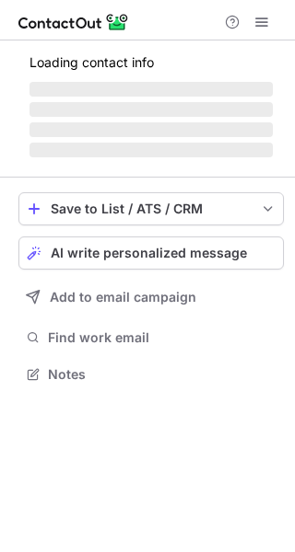
scroll to position [373, 295]
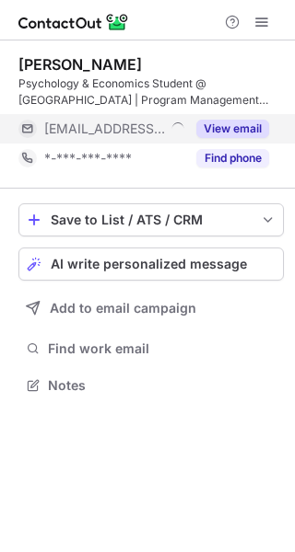
click at [229, 128] on button "View email" at bounding box center [232, 129] width 73 height 18
click at [257, 125] on div "chris@theeducationpartnership.org" at bounding box center [156, 129] width 225 height 17
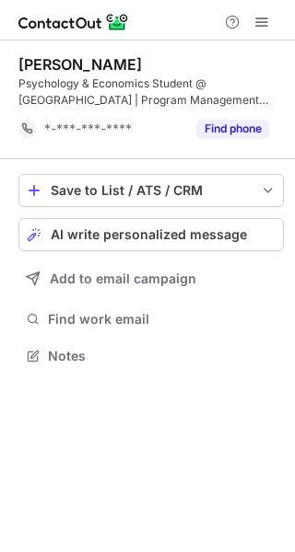
scroll to position [343, 295]
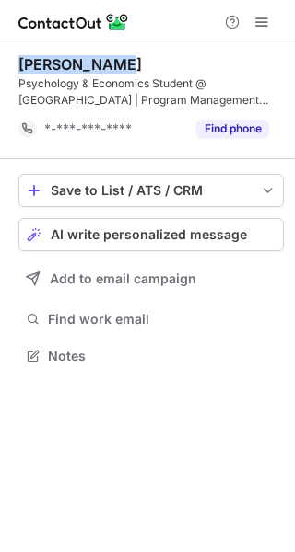
drag, startPoint x: 110, startPoint y: 70, endPoint x: 15, endPoint y: 67, distance: 95.8
click at [15, 67] on div "Chris Potter Psychology & Economics Student @ University of Pittsburgh | Progra…" at bounding box center [147, 212] width 295 height 343
copy div "Chris Potter"
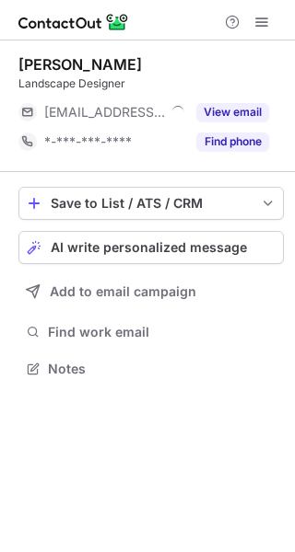
scroll to position [356, 295]
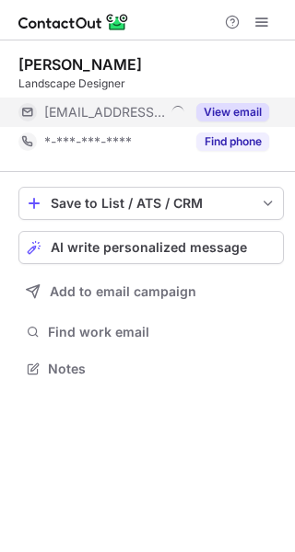
click at [238, 113] on button "View email" at bounding box center [232, 112] width 73 height 18
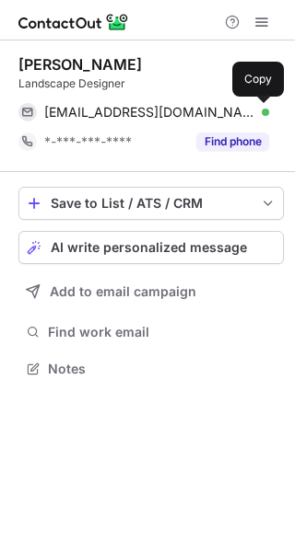
click at [250, 112] on button at bounding box center [259, 112] width 18 height 18
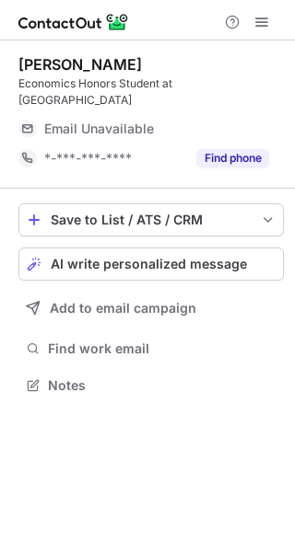
scroll to position [373, 295]
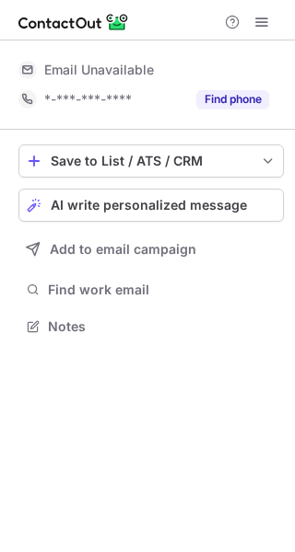
scroll to position [314, 295]
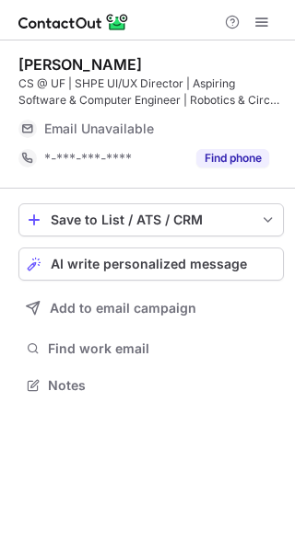
scroll to position [373, 295]
